Goal: Information Seeking & Learning: Learn about a topic

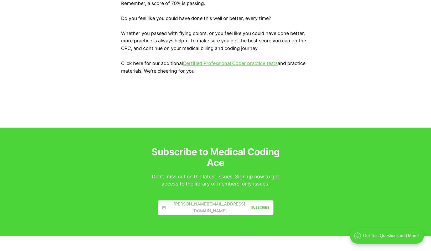
scroll to position [1218, 0]
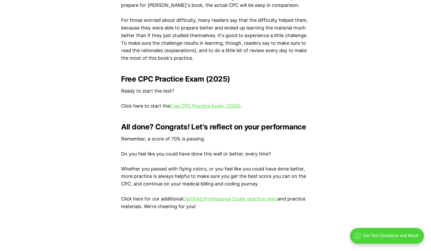
scroll to position [1029, 0]
click at [223, 106] on link "Free CPC Practice Exam (2025)" at bounding box center [205, 107] width 71 height 6
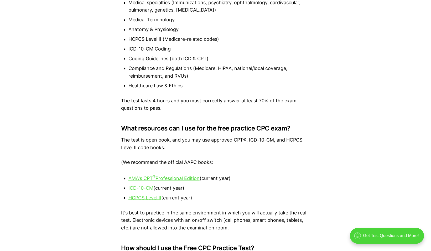
scroll to position [568, 0]
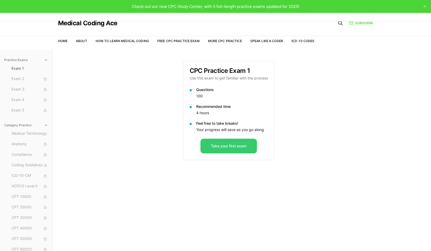
click at [236, 149] on button "Take your first exam" at bounding box center [228, 145] width 56 height 15
